Goal: Transaction & Acquisition: Book appointment/travel/reservation

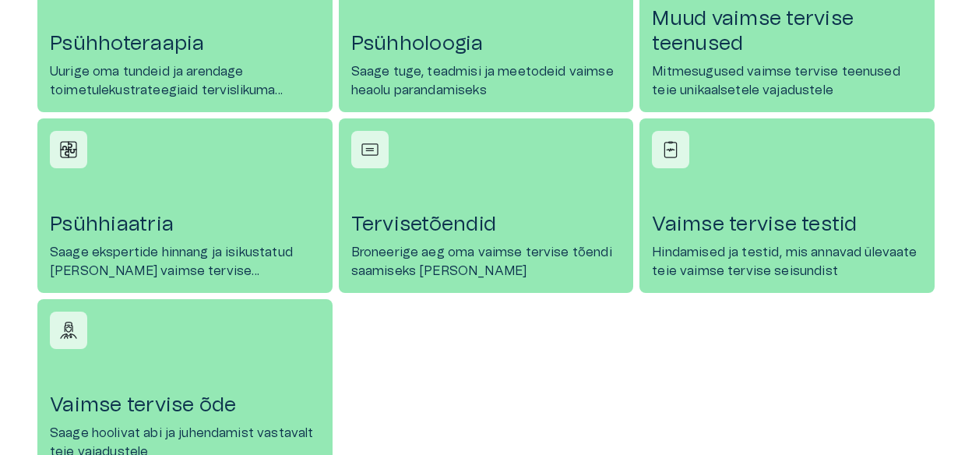
scroll to position [908, 0]
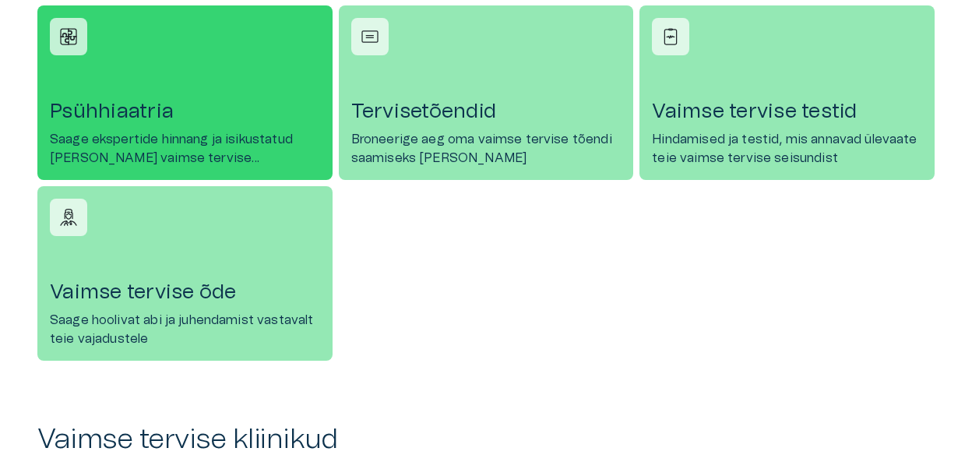
click at [153, 132] on p "Saage ekspertide hinnang ja isikustatud [PERSON_NAME] vaimse tervise vajadustele" at bounding box center [185, 148] width 270 height 37
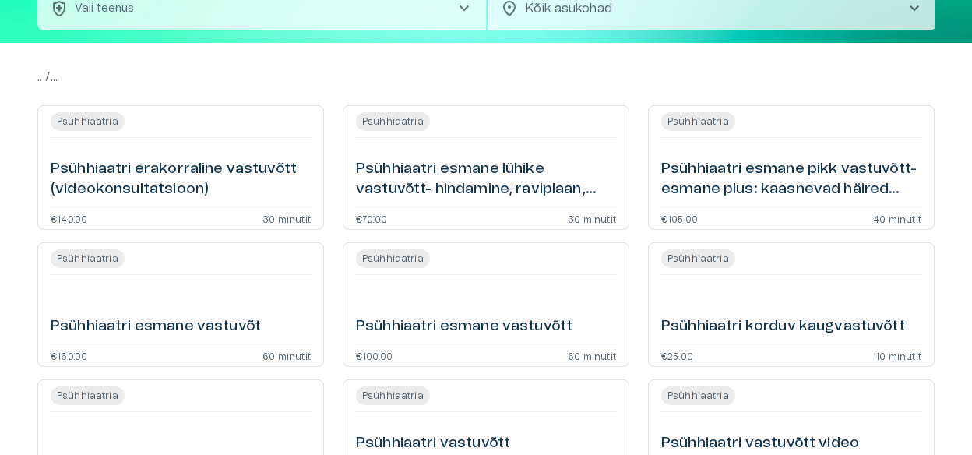
scroll to position [129, 0]
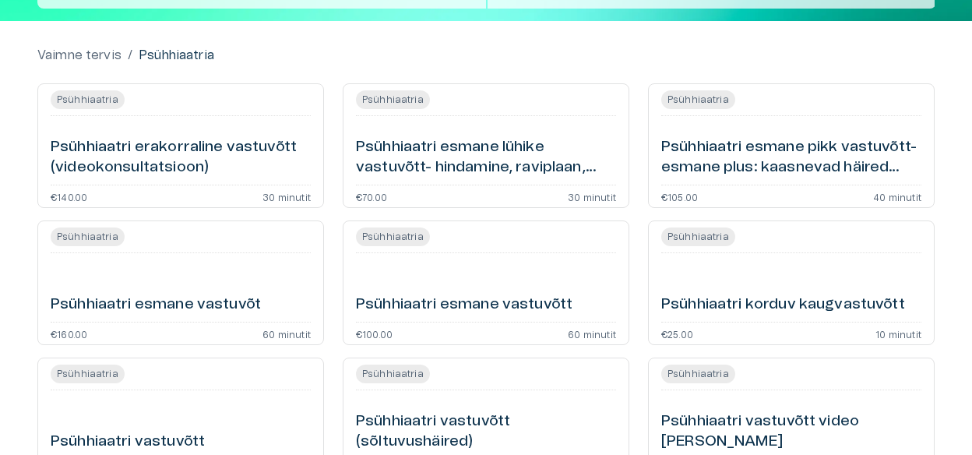
click at [104, 94] on span "Psühhiaatria" at bounding box center [88, 100] width 74 height 14
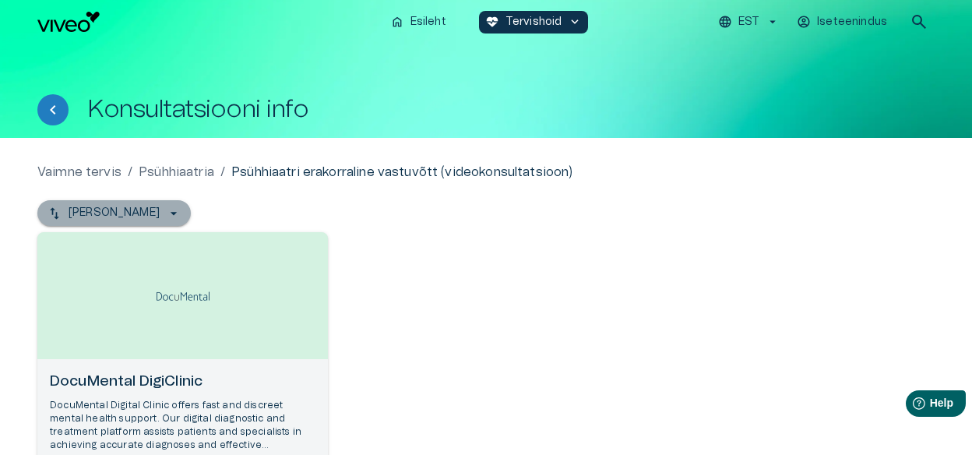
click at [134, 212] on p "[PERSON_NAME]" at bounding box center [114, 213] width 91 height 16
click at [83, 203] on button "[PERSON_NAME]" at bounding box center [113, 213] width 153 height 26
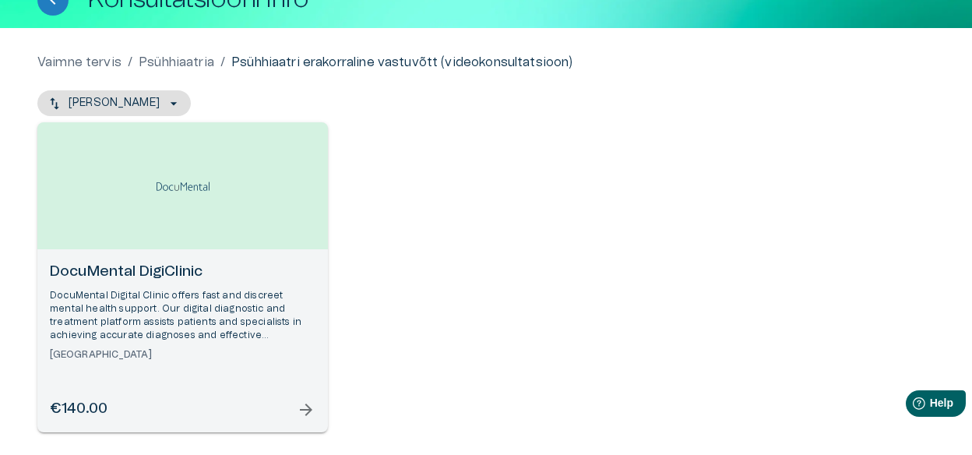
scroll to position [129, 0]
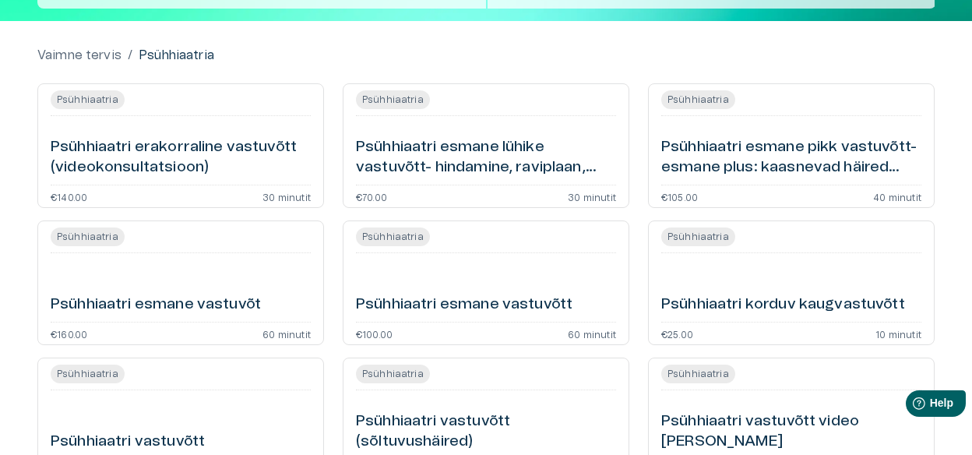
scroll to position [269, 0]
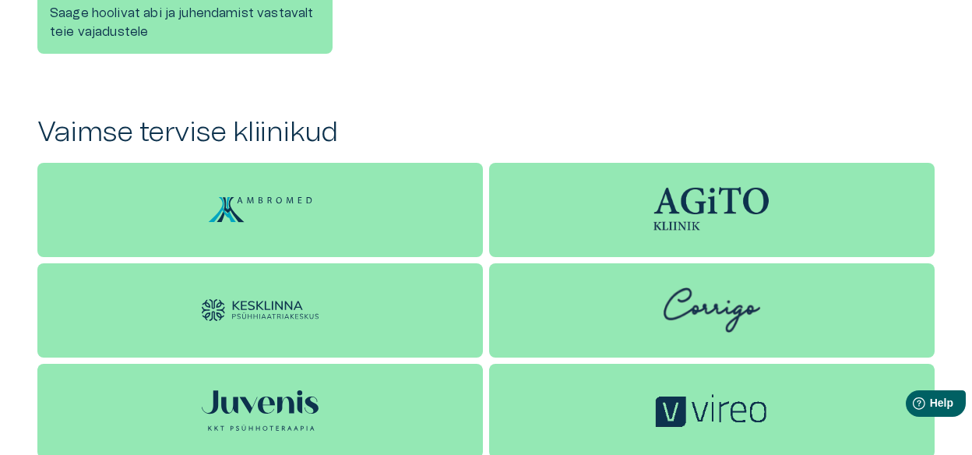
scroll to position [1297, 0]
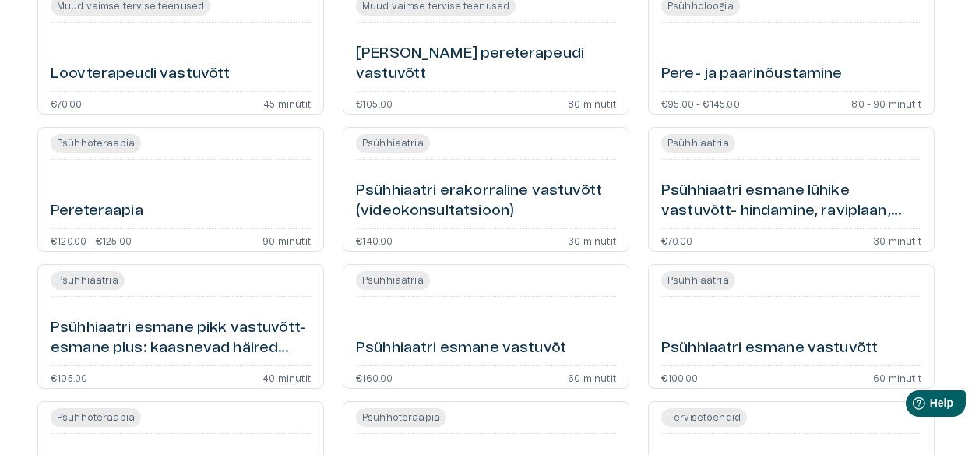
click at [383, 136] on span "Psühhiaatria" at bounding box center [393, 143] width 74 height 14
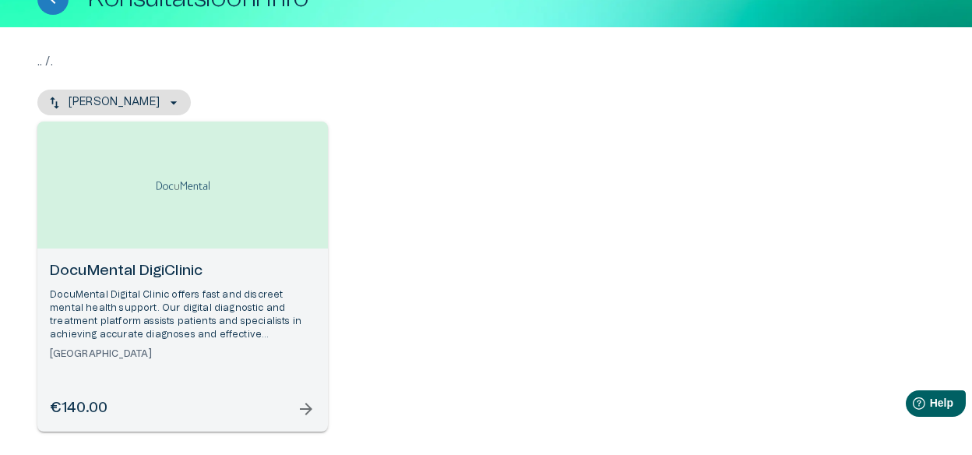
scroll to position [129, 0]
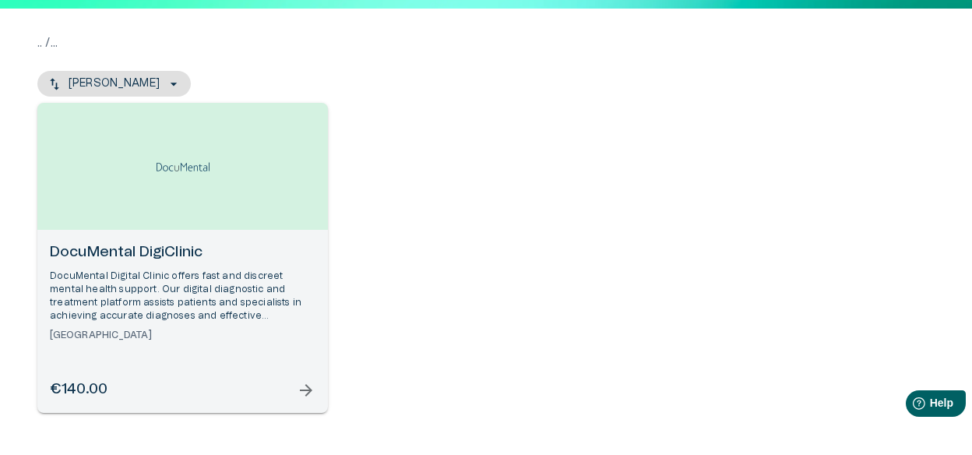
click at [304, 388] on span "arrow_forward" at bounding box center [306, 390] width 19 height 19
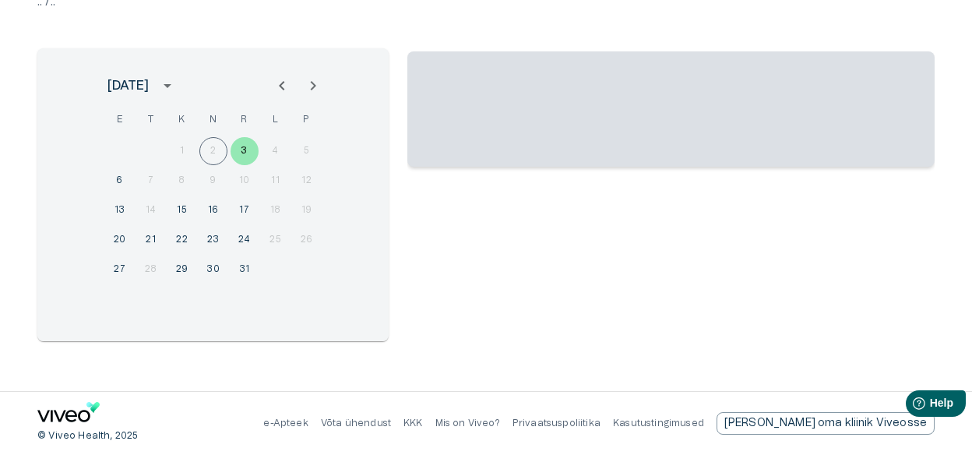
scroll to position [170, 0]
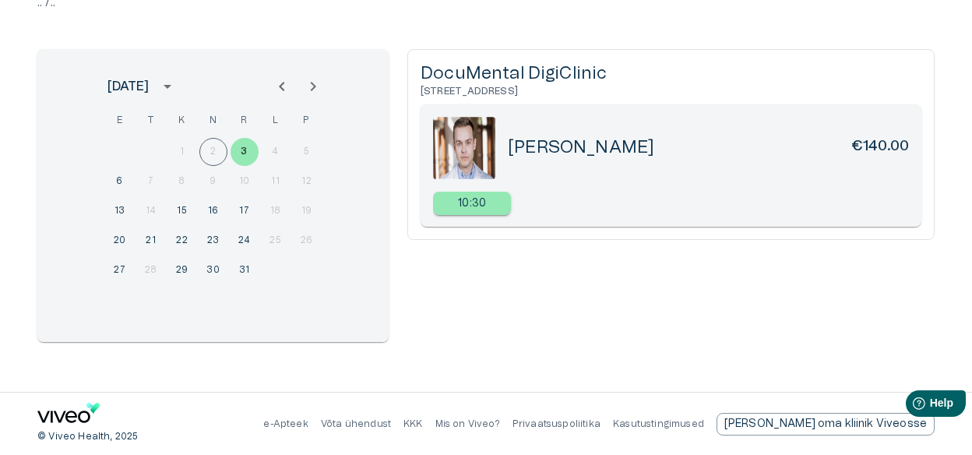
scroll to position [129, 0]
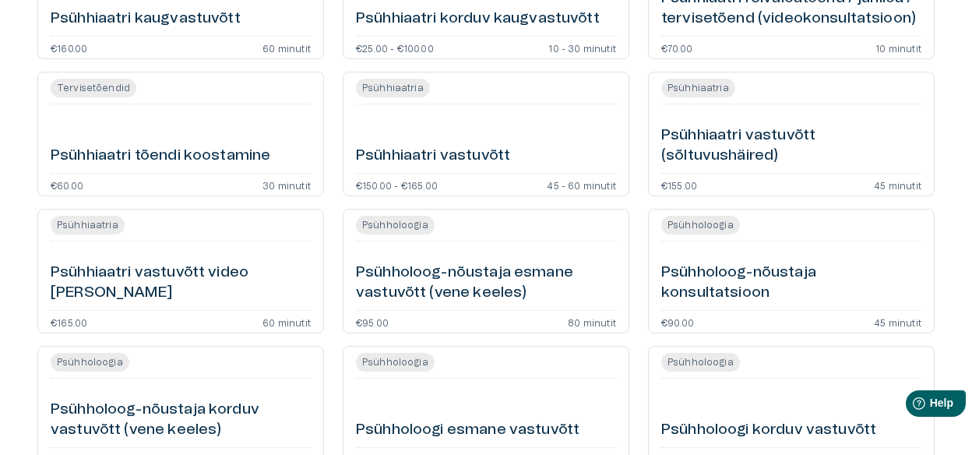
scroll to position [1427, 0]
